Goal: Information Seeking & Learning: Learn about a topic

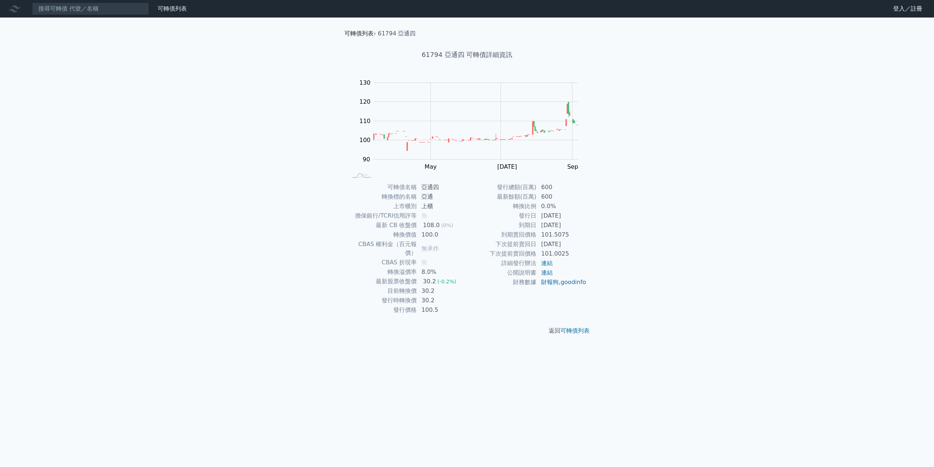
click at [354, 34] on link "可轉債列表" at bounding box center [358, 33] width 29 height 7
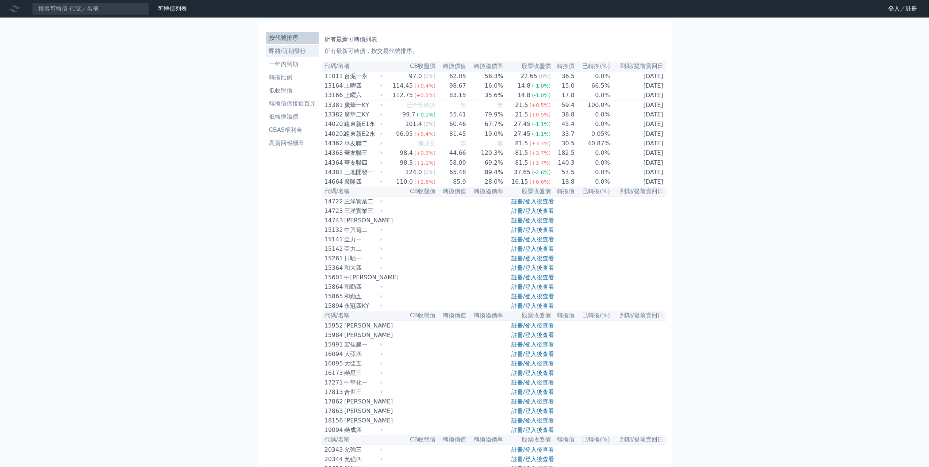
click at [301, 53] on li "即將/近期發行" at bounding box center [292, 51] width 53 height 9
